Goal: Information Seeking & Learning: Learn about a topic

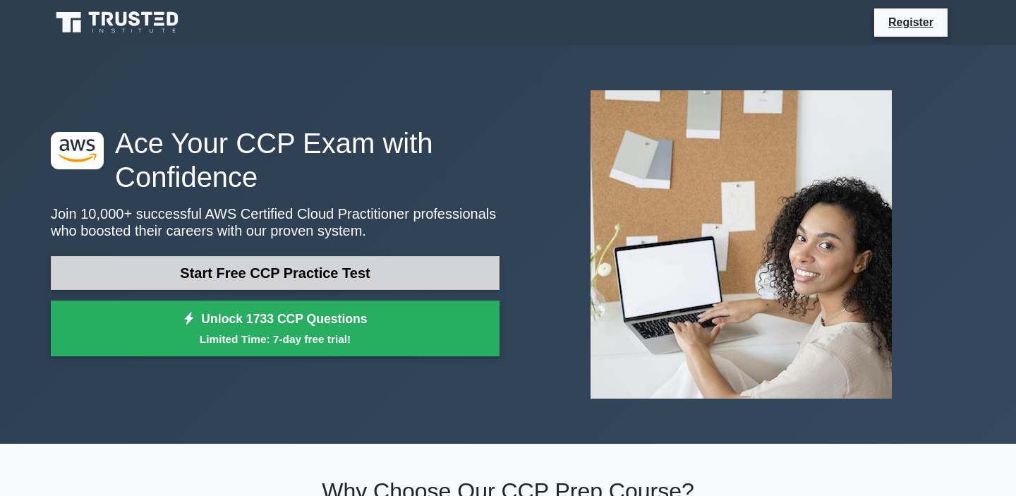
click at [361, 268] on link "Start Free CCP Practice Test" at bounding box center [275, 273] width 449 height 34
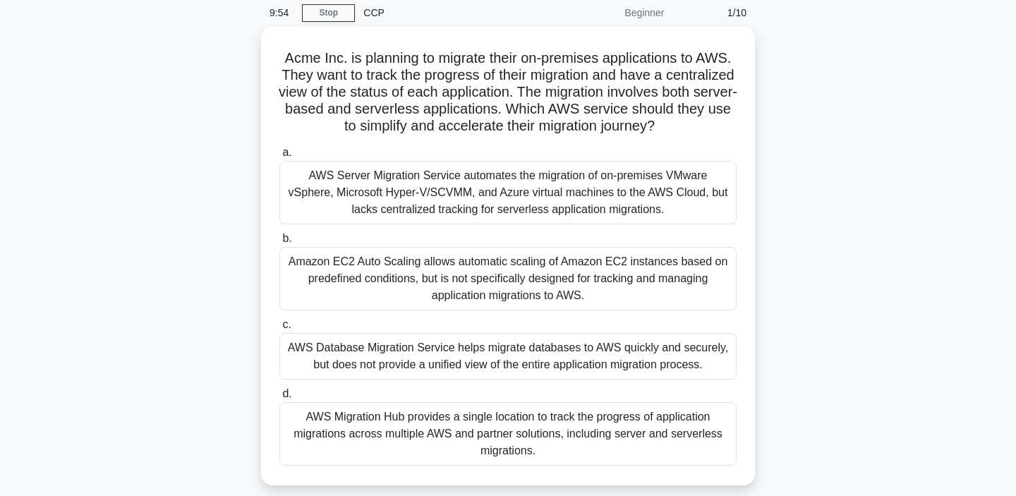
scroll to position [68, 0]
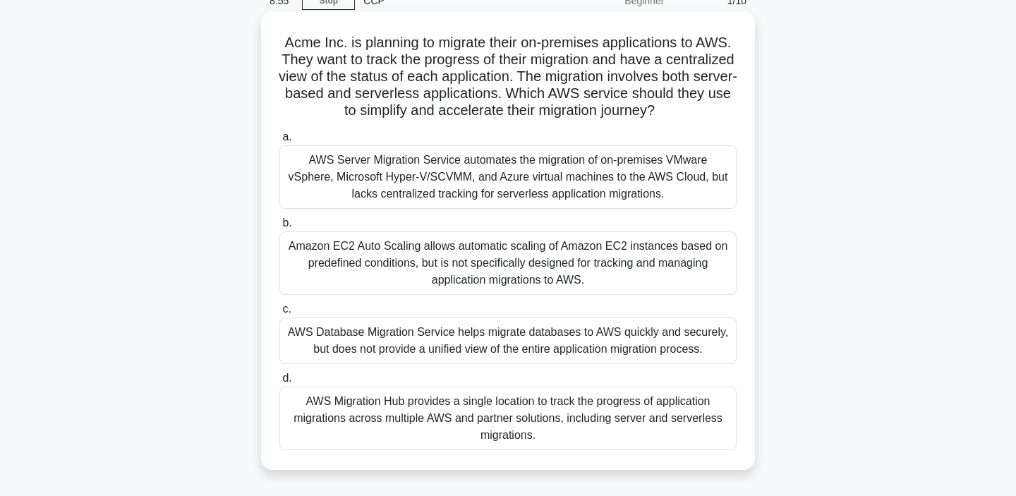
click at [614, 422] on div "AWS Migration Hub provides a single location to track the progress of applicati…" at bounding box center [507, 418] width 457 height 63
click at [279, 383] on input "d. AWS Migration Hub provides a single location to track the progress of applic…" at bounding box center [279, 378] width 0 height 9
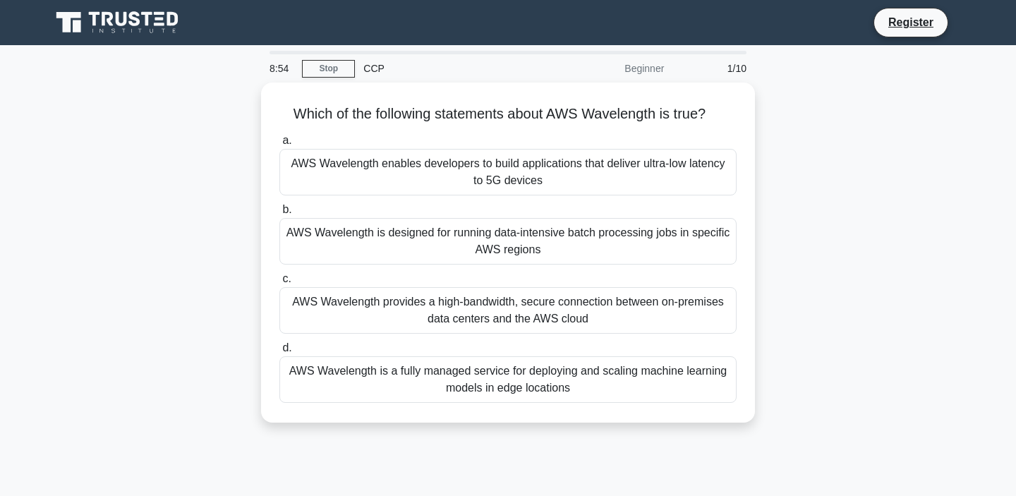
scroll to position [0, 0]
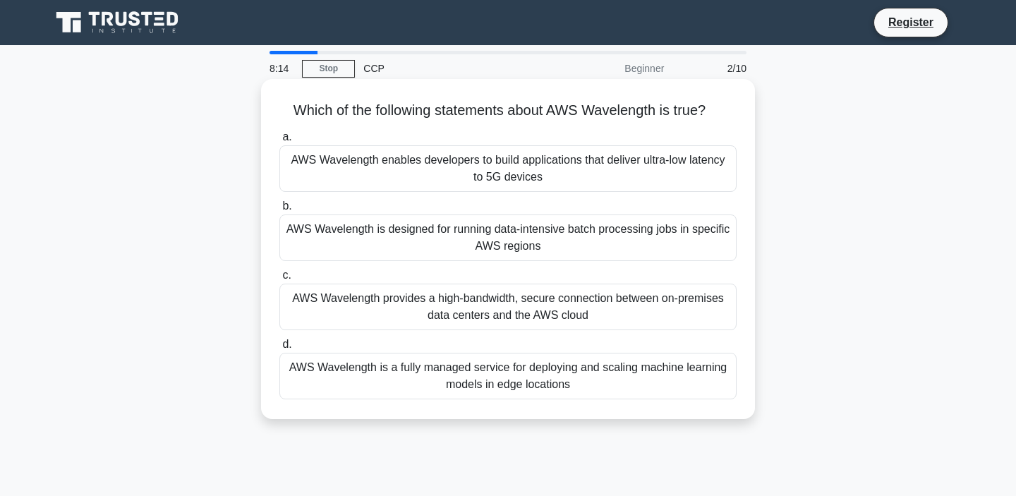
click at [670, 250] on div "AWS Wavelength is designed for running data-intensive batch processing jobs in …" at bounding box center [507, 237] width 457 height 47
click at [279, 211] on input "b. AWS Wavelength is designed for running data-intensive batch processing jobs …" at bounding box center [279, 206] width 0 height 9
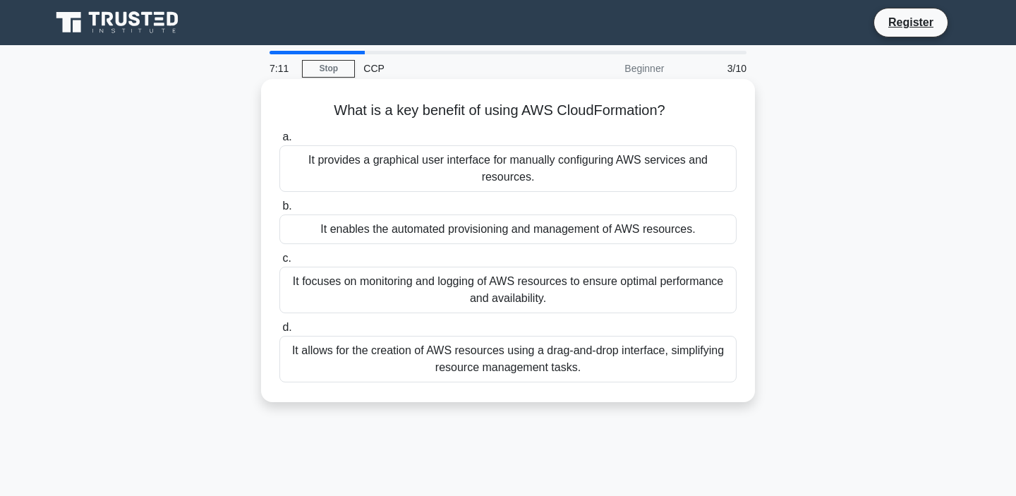
click at [678, 358] on div "It allows for the creation of AWS resources using a drag-and-drop interface, si…" at bounding box center [507, 359] width 457 height 47
click at [279, 332] on input "d. It allows for the creation of AWS resources using a drag-and-drop interface,…" at bounding box center [279, 327] width 0 height 9
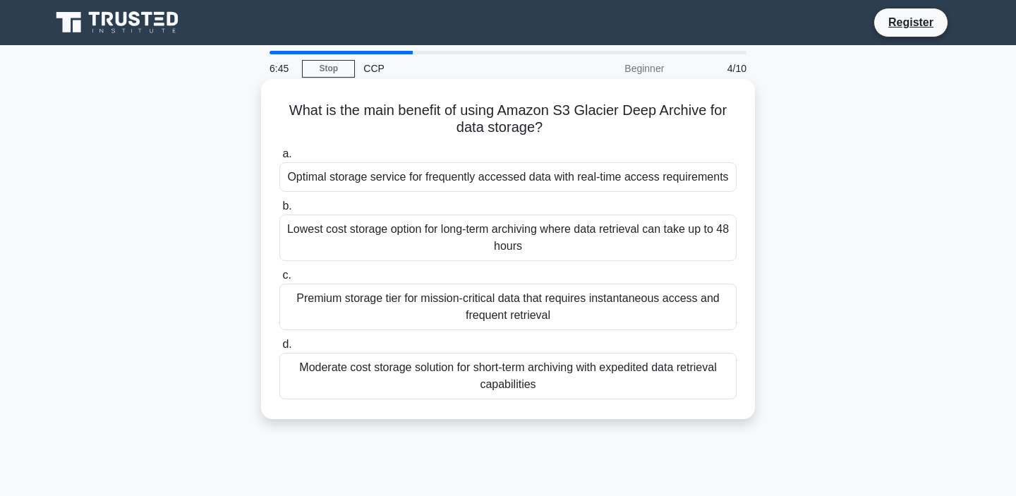
click at [645, 234] on div "Lowest cost storage option for long-term archiving where data retrieval can tak…" at bounding box center [507, 237] width 457 height 47
click at [279, 211] on input "b. Lowest cost storage option for long-term archiving where data retrieval can …" at bounding box center [279, 206] width 0 height 9
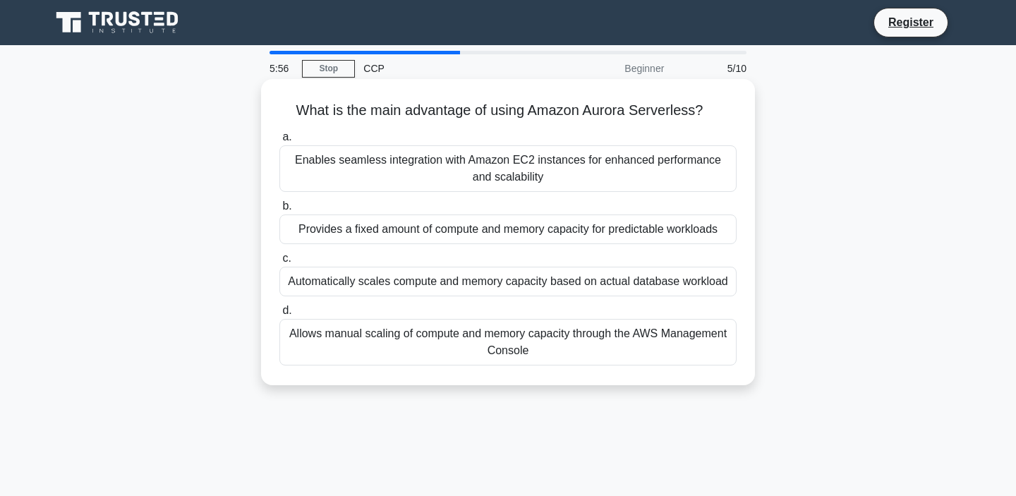
click at [715, 289] on div "Automatically scales compute and memory capacity based on actual database workl…" at bounding box center [507, 282] width 457 height 30
click at [279, 263] on input "c. Automatically scales compute and memory capacity based on actual database wo…" at bounding box center [279, 258] width 0 height 9
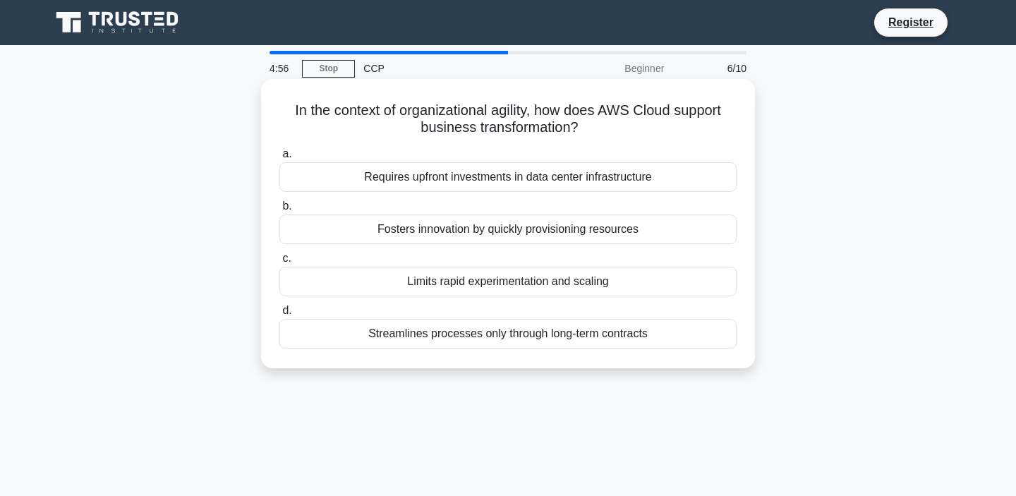
click at [710, 234] on div "Fosters innovation by quickly provisioning resources" at bounding box center [507, 229] width 457 height 30
click at [279, 211] on input "b. Fosters innovation by quickly provisioning resources" at bounding box center [279, 206] width 0 height 9
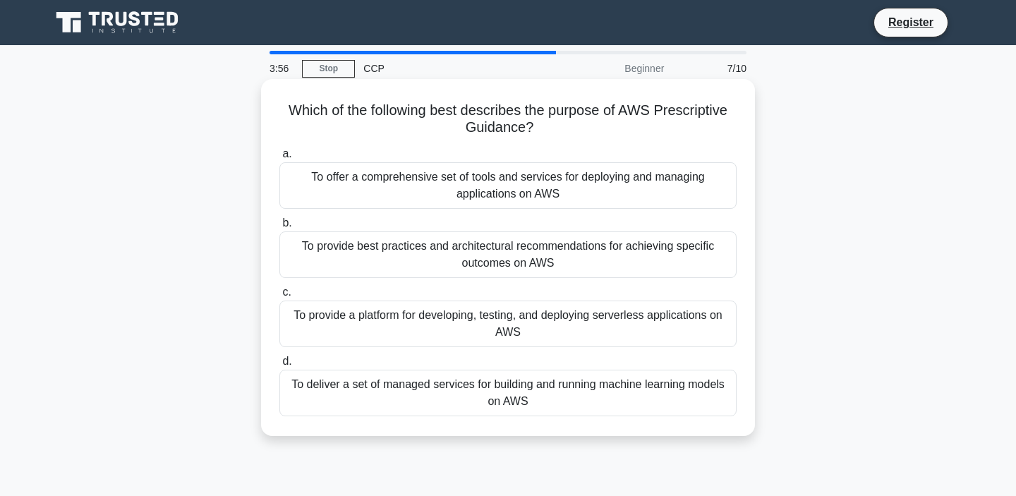
click at [730, 252] on div "To provide best practices and architectural recommendations for achieving speci…" at bounding box center [507, 254] width 457 height 47
click at [279, 228] on input "b. To provide best practices and architectural recommendations for achieving sp…" at bounding box center [279, 223] width 0 height 9
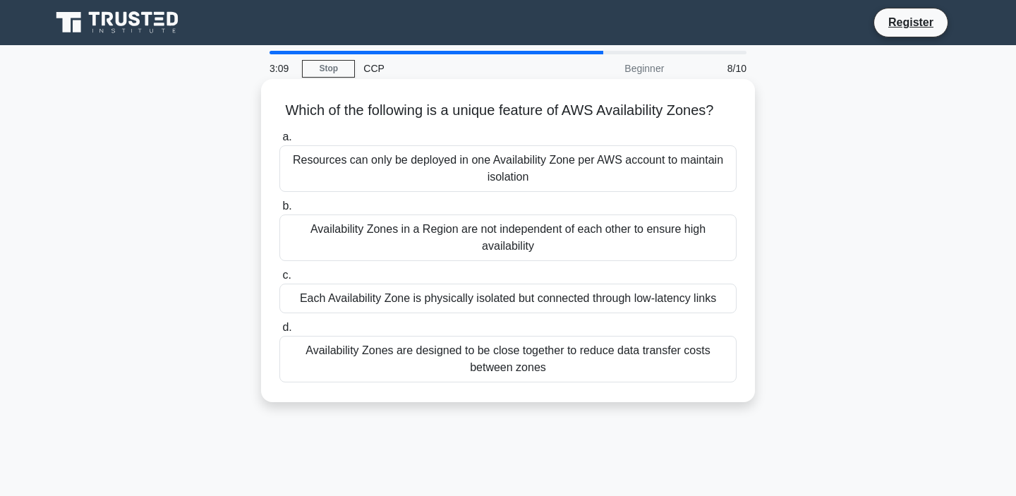
click at [701, 357] on div "Availability Zones are designed to be close together to reduce data transfer co…" at bounding box center [507, 359] width 457 height 47
click at [279, 332] on input "d. Availability Zones are designed to be close together to reduce data transfer…" at bounding box center [279, 327] width 0 height 9
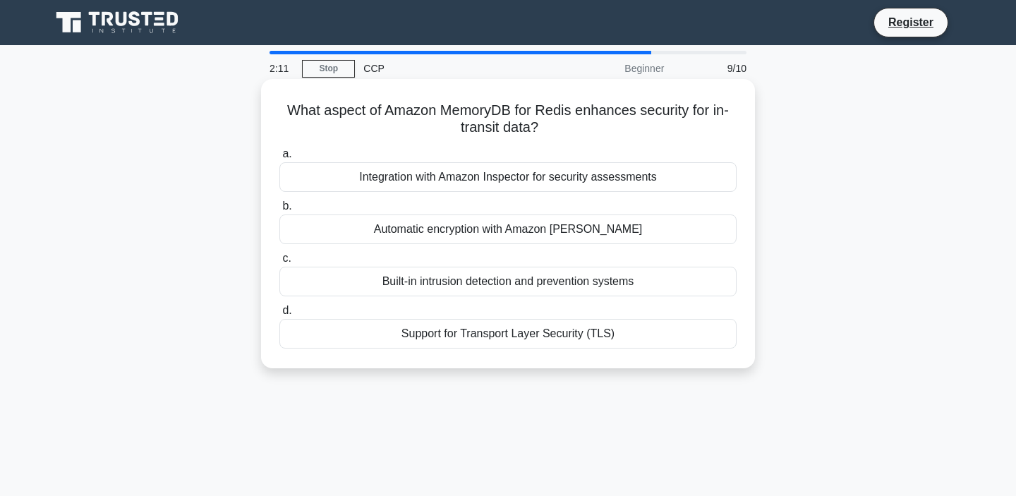
click at [666, 182] on div "Integration with Amazon Inspector for security assessments" at bounding box center [507, 177] width 457 height 30
click at [279, 159] on input "a. Integration with Amazon Inspector for security assessments" at bounding box center [279, 154] width 0 height 9
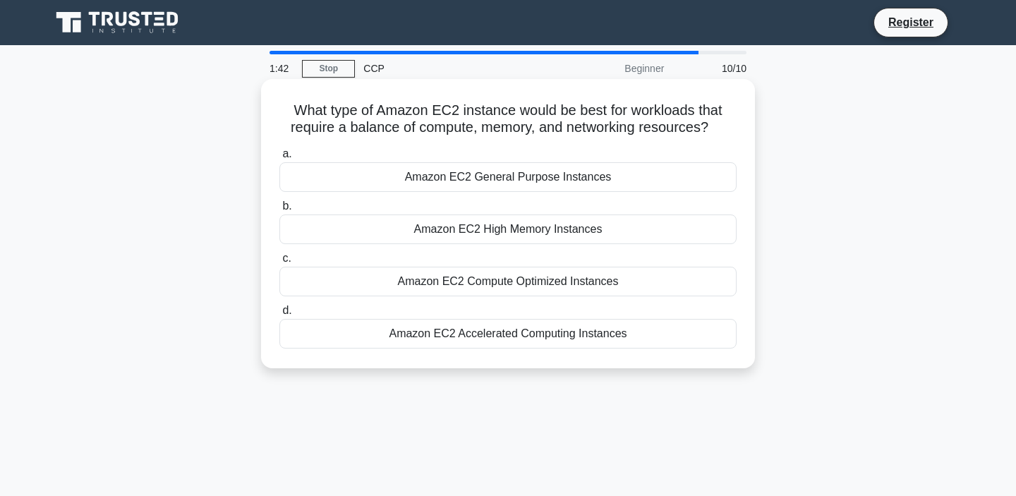
click at [641, 177] on div "Amazon EC2 General Purpose Instances" at bounding box center [507, 177] width 457 height 30
click at [279, 159] on input "a. Amazon EC2 General Purpose Instances" at bounding box center [279, 154] width 0 height 9
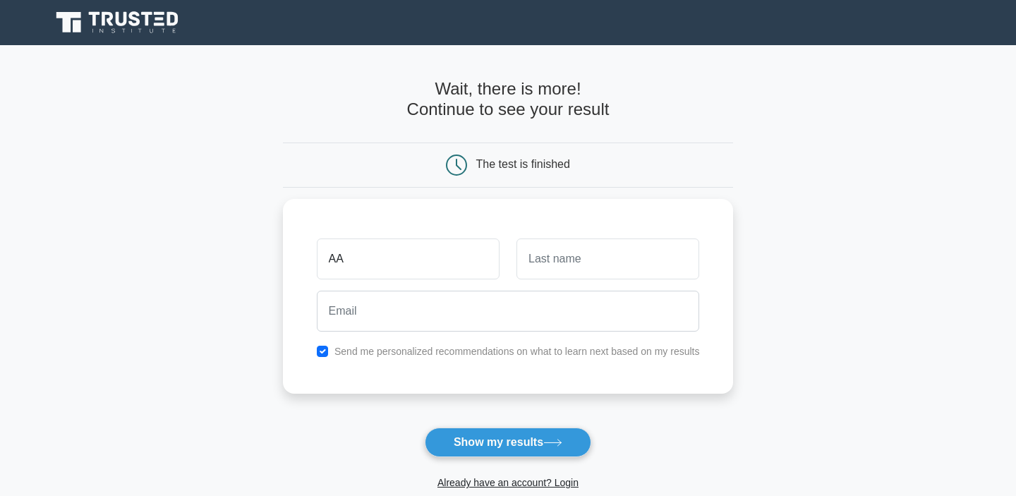
type input "AA"
type input "MM"
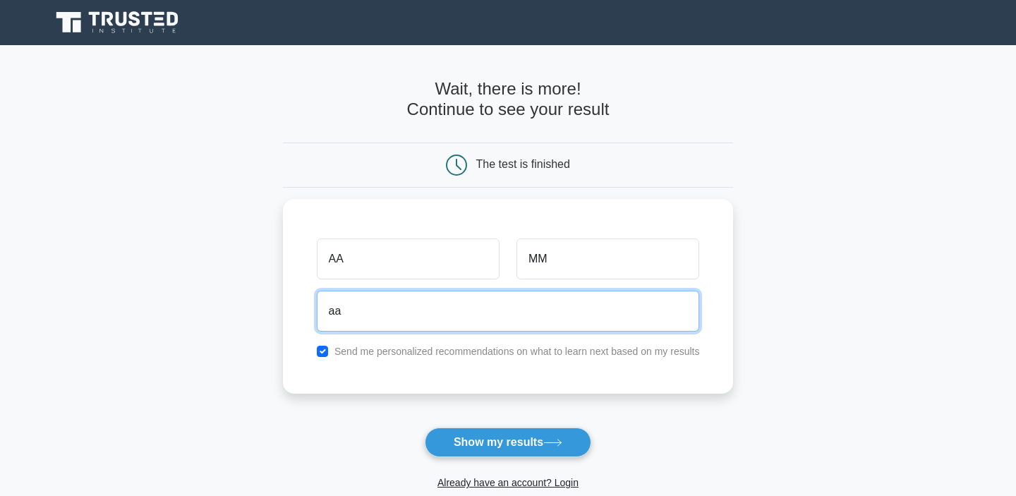
type input "a"
type input "m"
type input "a"
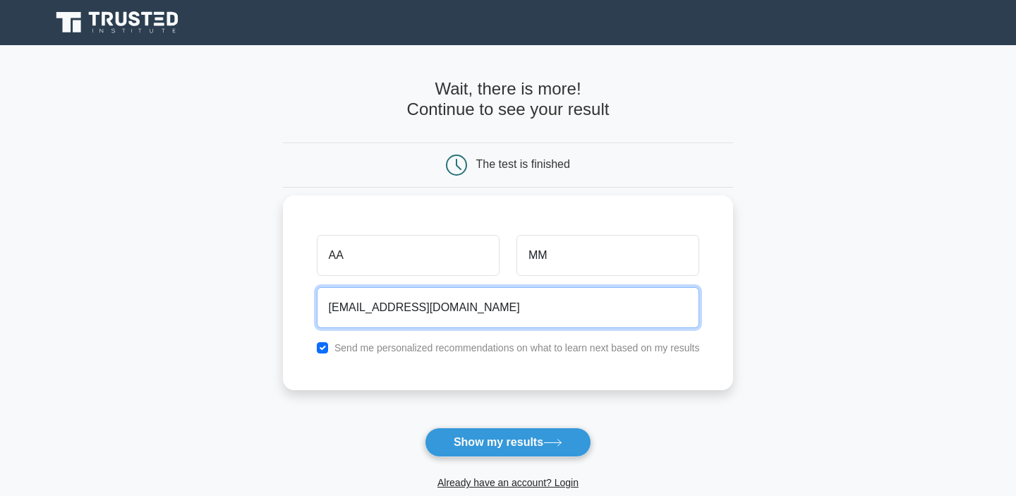
type input "ll@gmail.com"
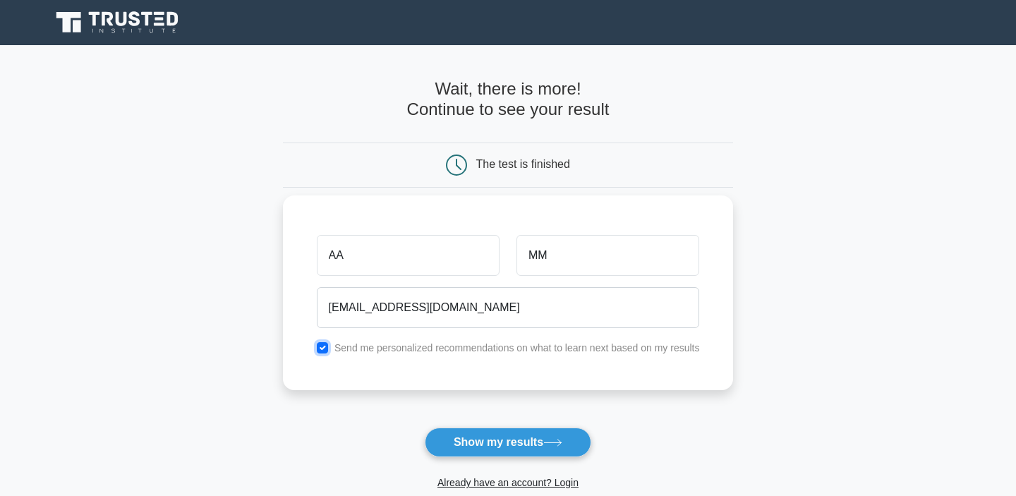
click at [320, 346] on input "checkbox" at bounding box center [322, 347] width 11 height 11
checkbox input "false"
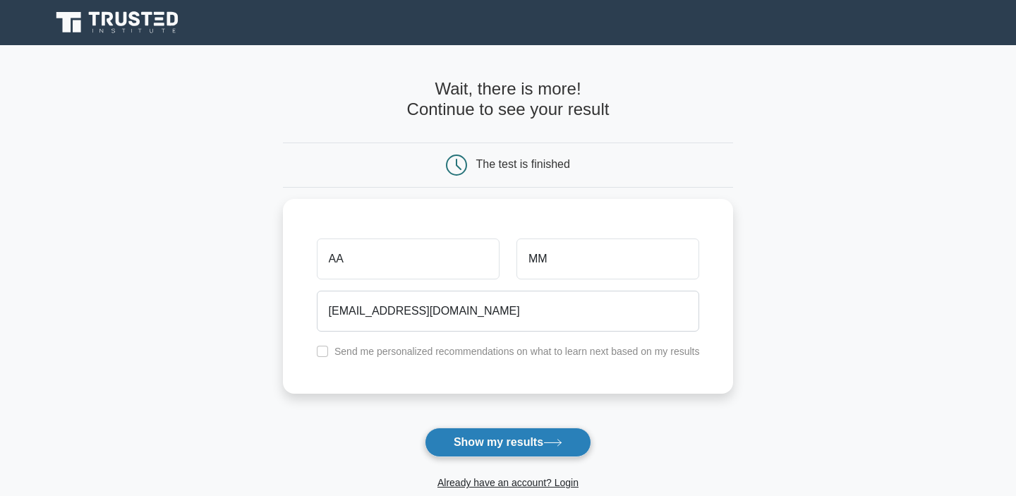
click at [526, 442] on button "Show my results" at bounding box center [508, 443] width 167 height 30
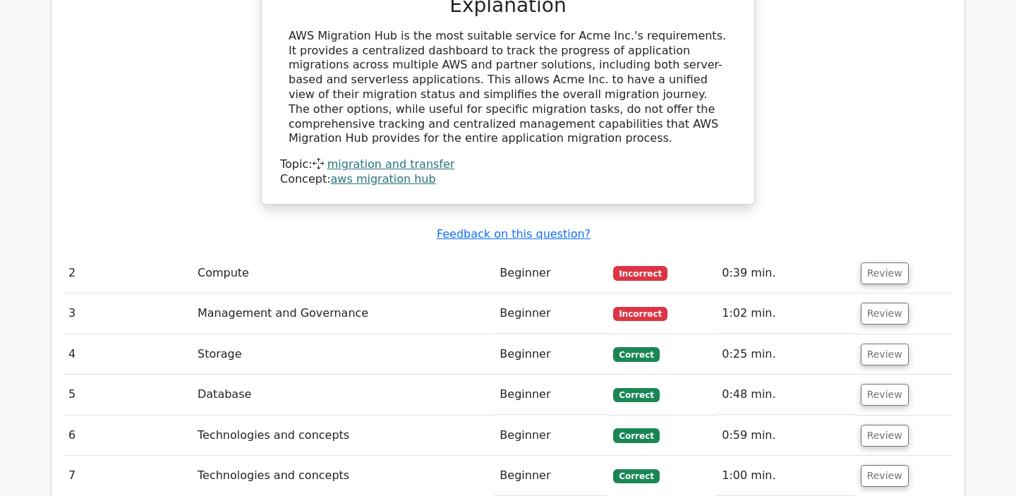
scroll to position [1744, 0]
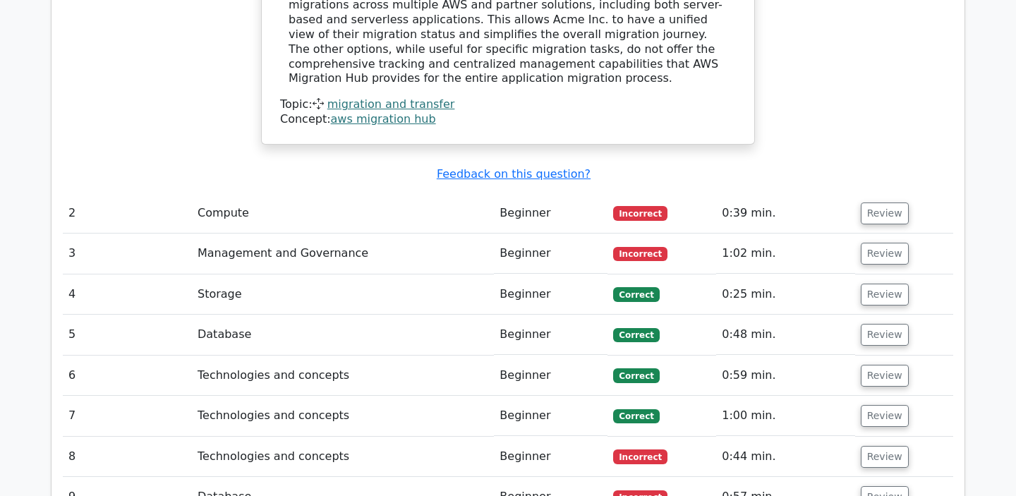
click at [238, 193] on td "Compute" at bounding box center [343, 213] width 302 height 40
click at [868, 202] on button "Review" at bounding box center [885, 213] width 48 height 22
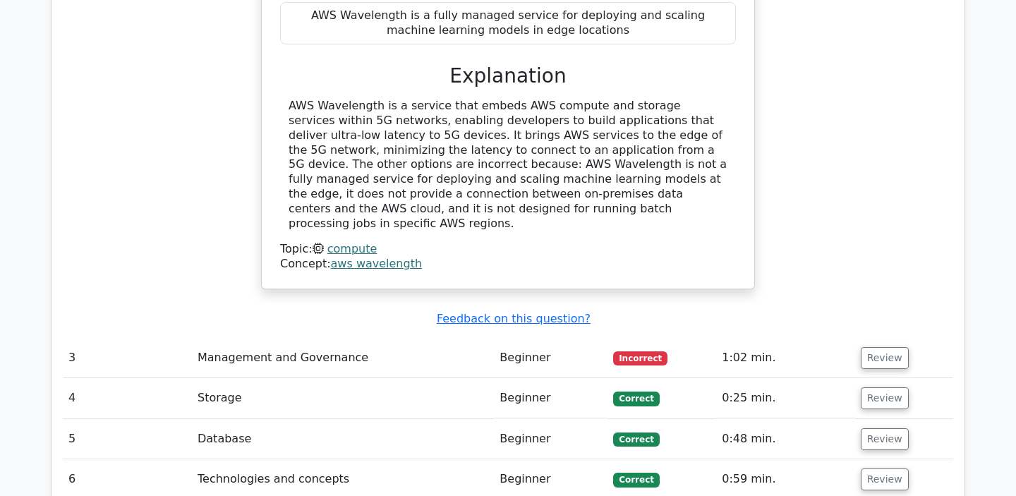
scroll to position [2246, 0]
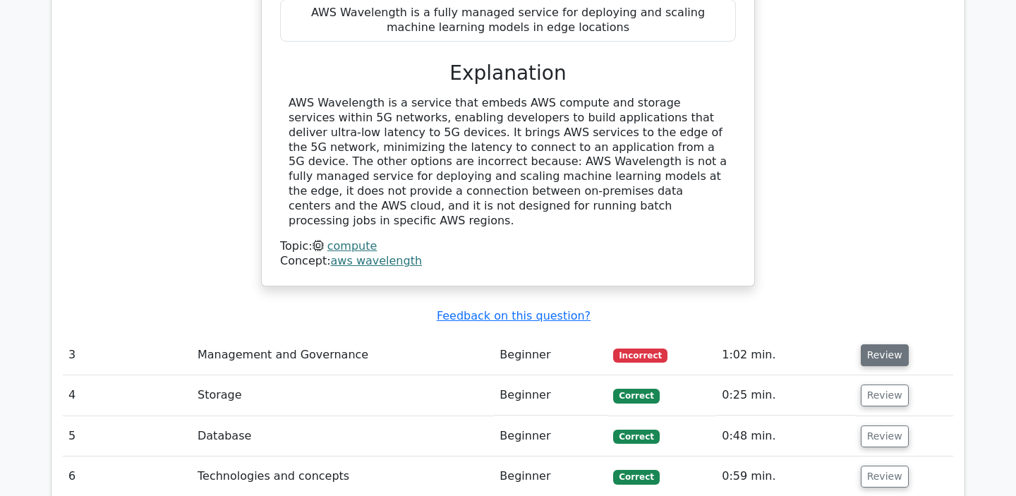
click at [884, 344] on button "Review" at bounding box center [885, 355] width 48 height 22
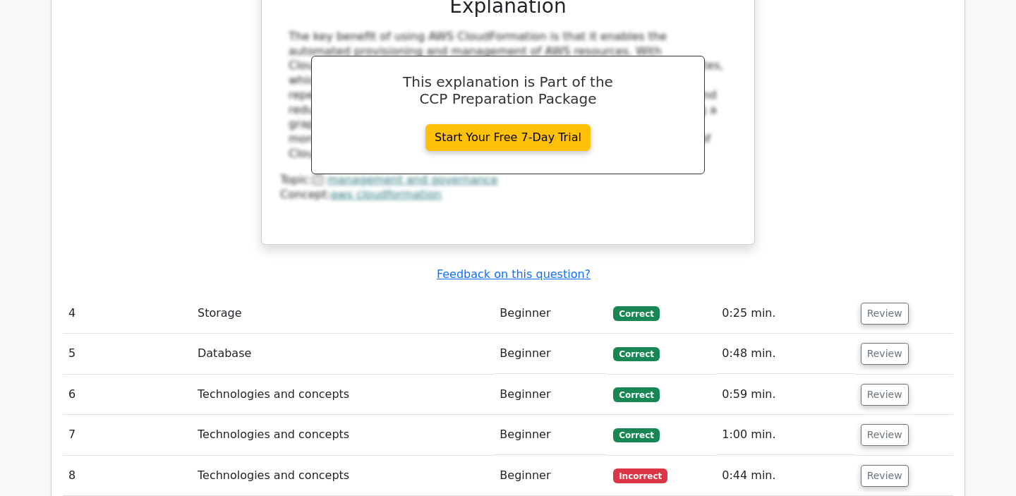
scroll to position [2926, 0]
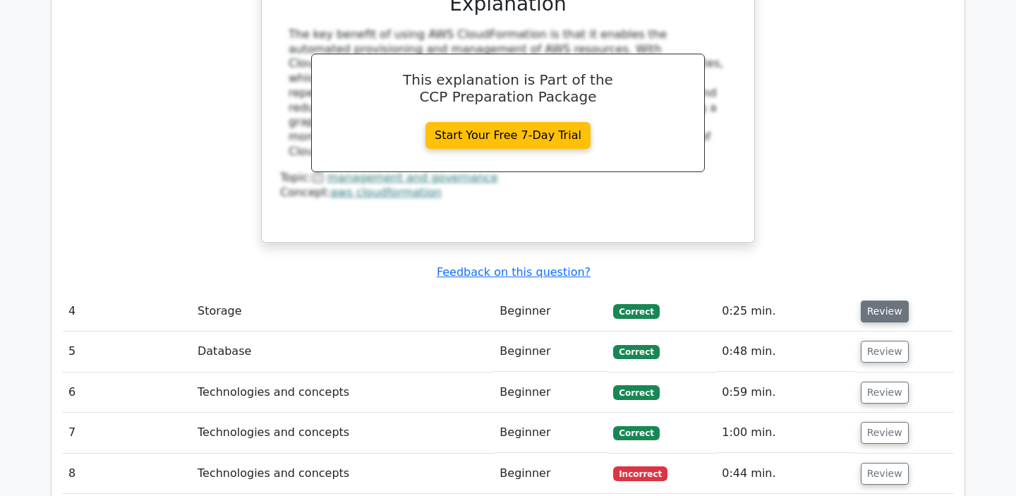
click at [882, 301] on button "Review" at bounding box center [885, 312] width 48 height 22
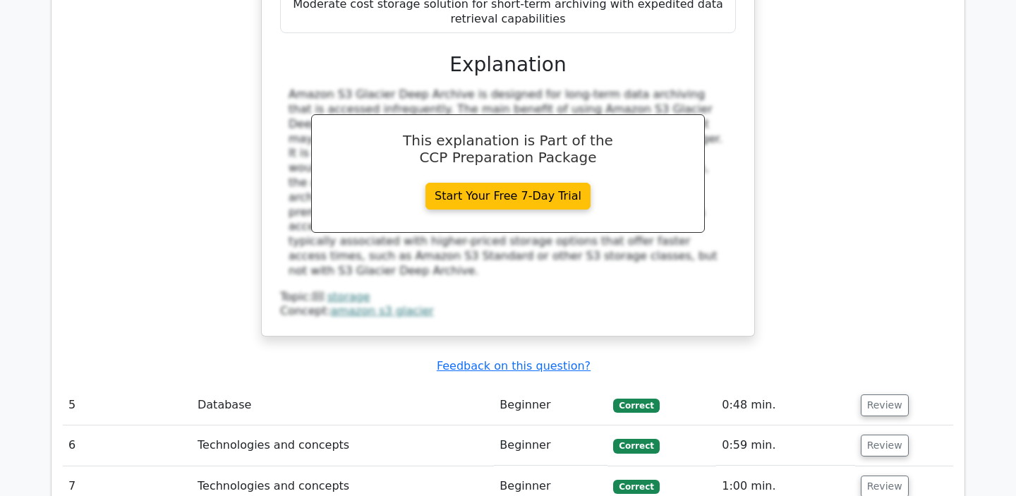
scroll to position [3643, 0]
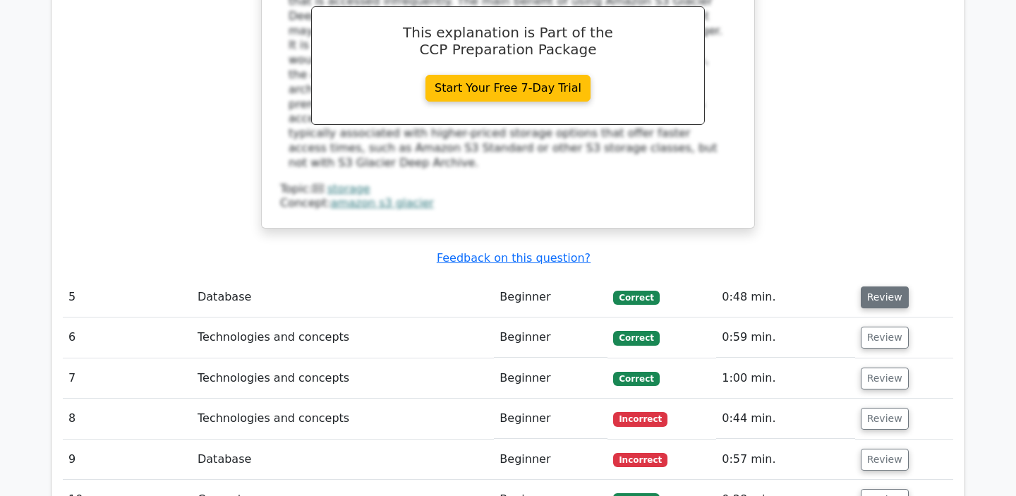
click at [864, 286] on button "Review" at bounding box center [885, 297] width 48 height 22
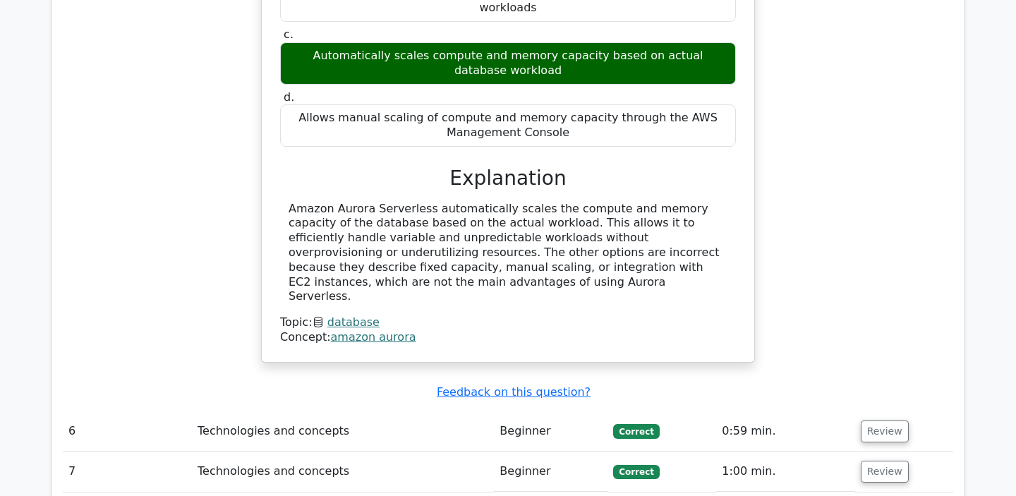
scroll to position [4127, 0]
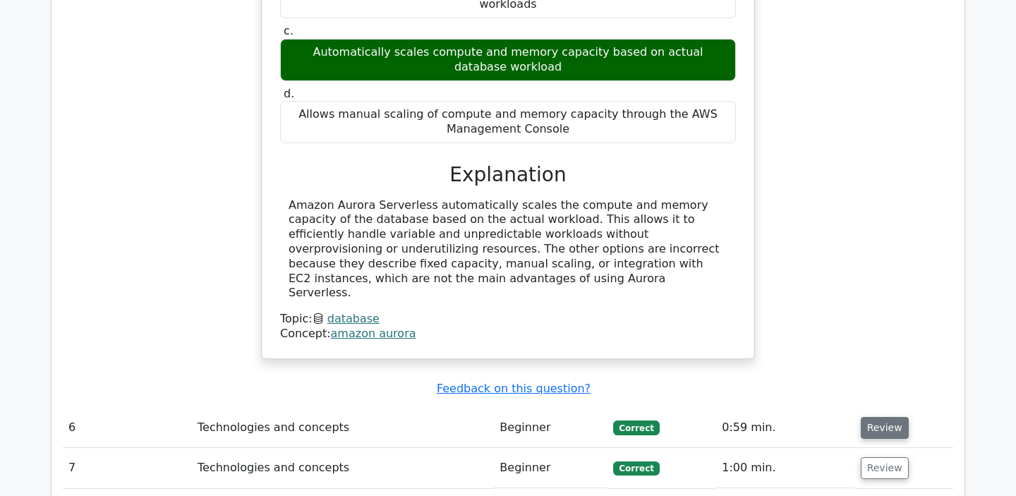
click at [878, 417] on button "Review" at bounding box center [885, 428] width 48 height 22
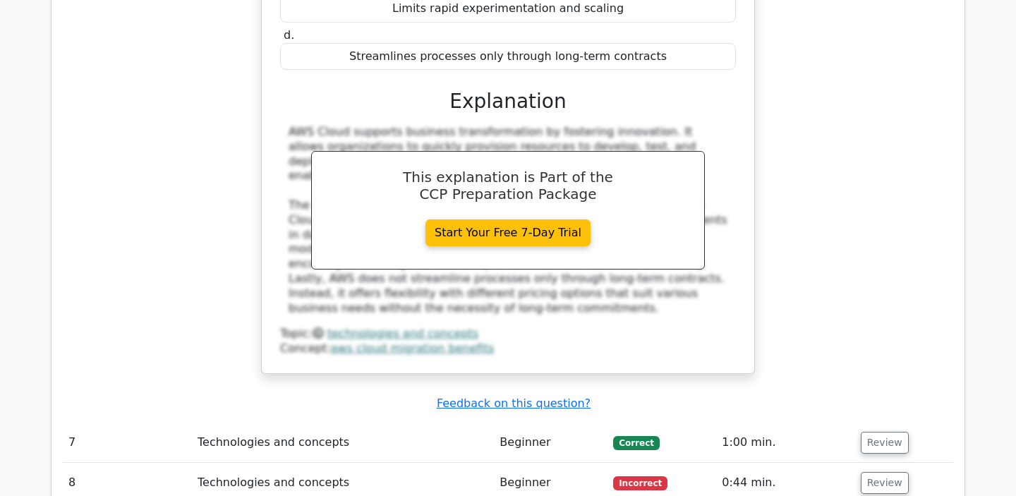
scroll to position [4757, 0]
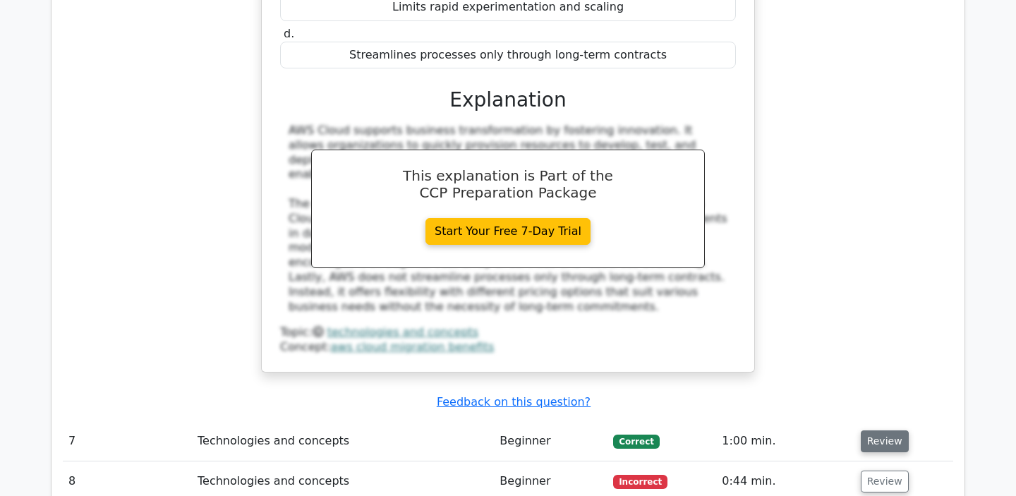
click at [881, 430] on button "Review" at bounding box center [885, 441] width 48 height 22
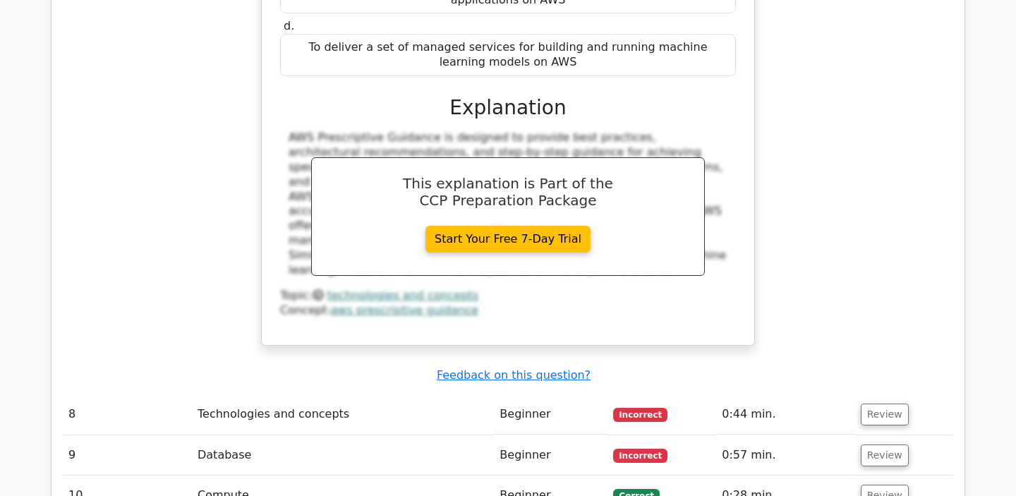
scroll to position [5454, 0]
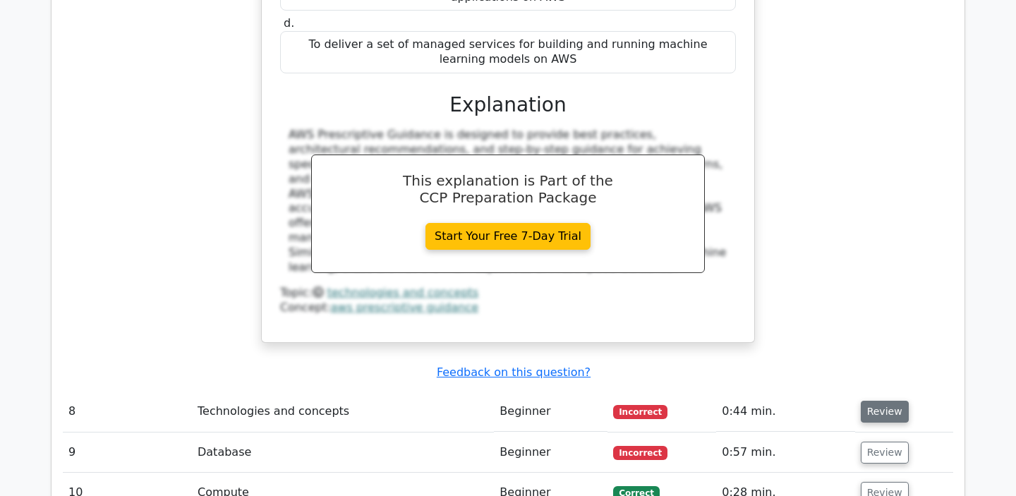
click at [869, 401] on button "Review" at bounding box center [885, 412] width 48 height 22
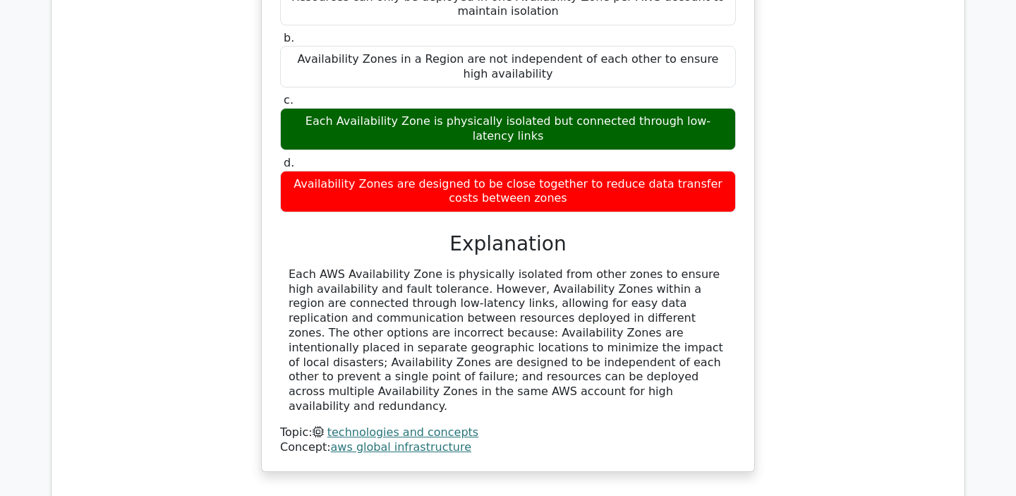
scroll to position [5988, 0]
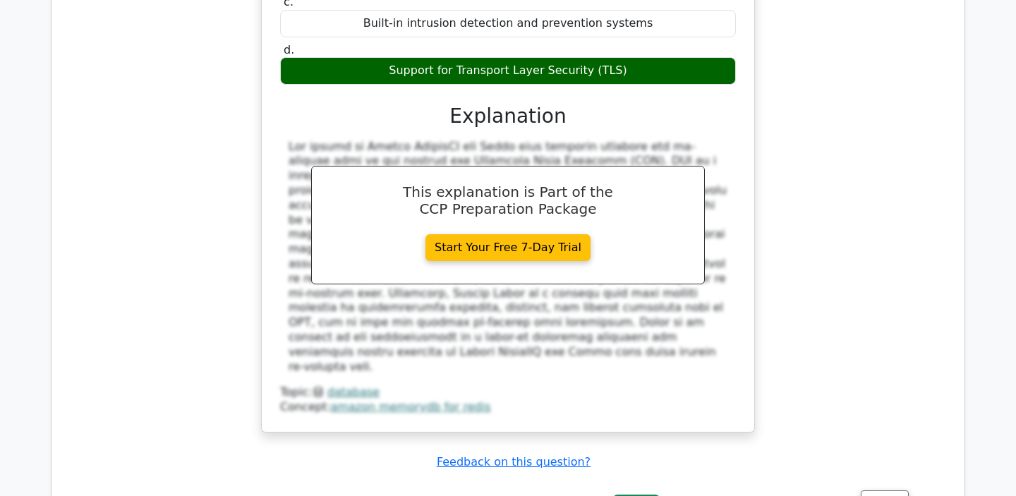
scroll to position [6709, 0]
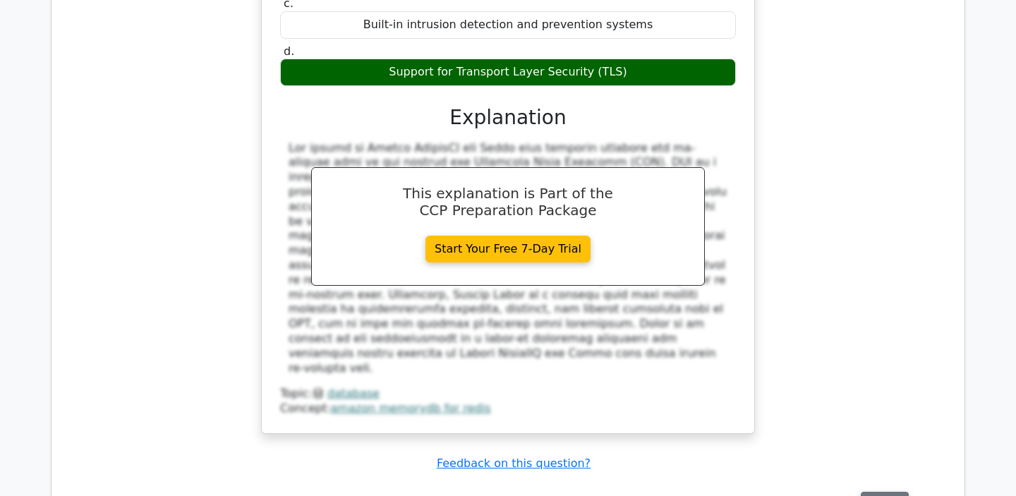
click at [868, 492] on button "Review" at bounding box center [885, 503] width 48 height 22
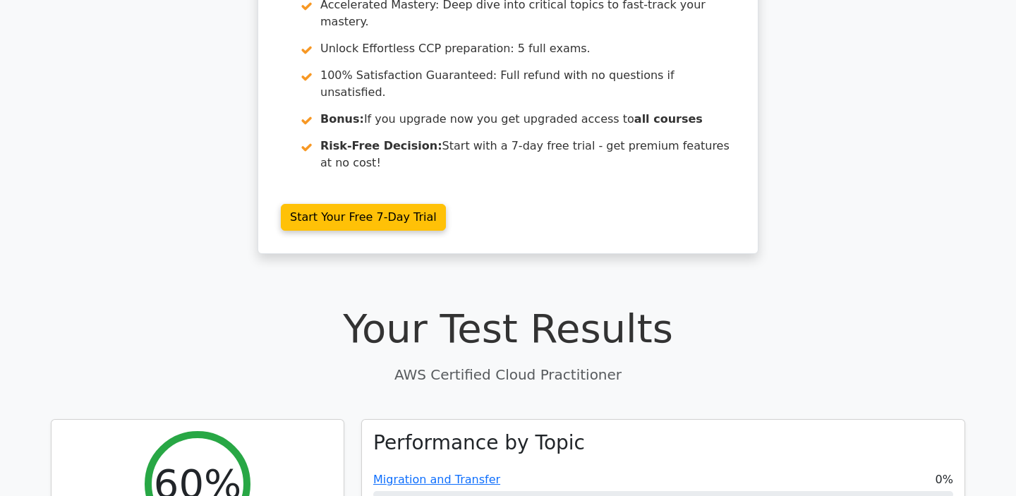
scroll to position [138, 0]
